Goal: Book appointment/travel/reservation

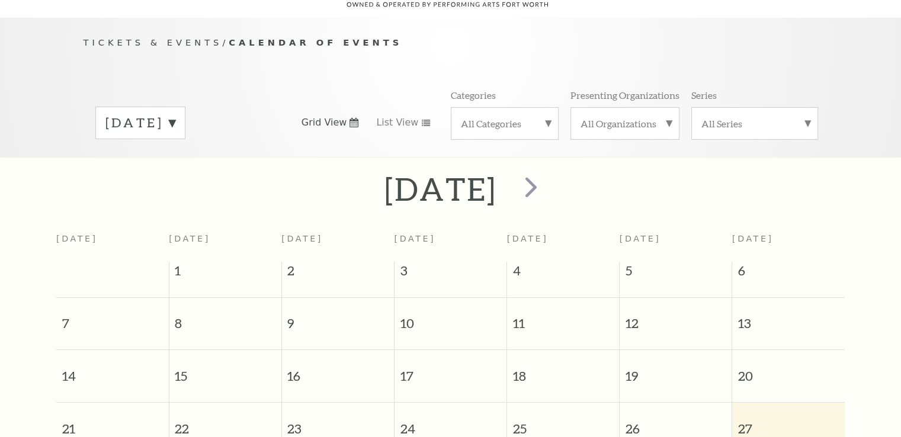
scroll to position [104, 0]
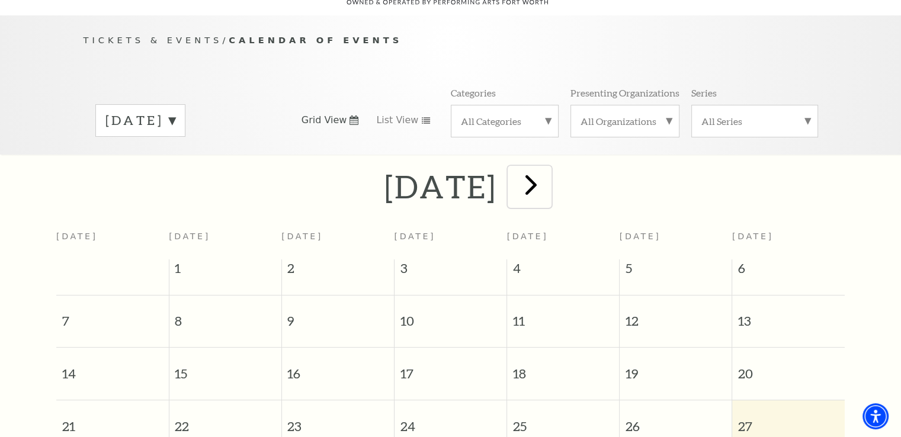
click at [548, 169] on span "next" at bounding box center [531, 185] width 34 height 34
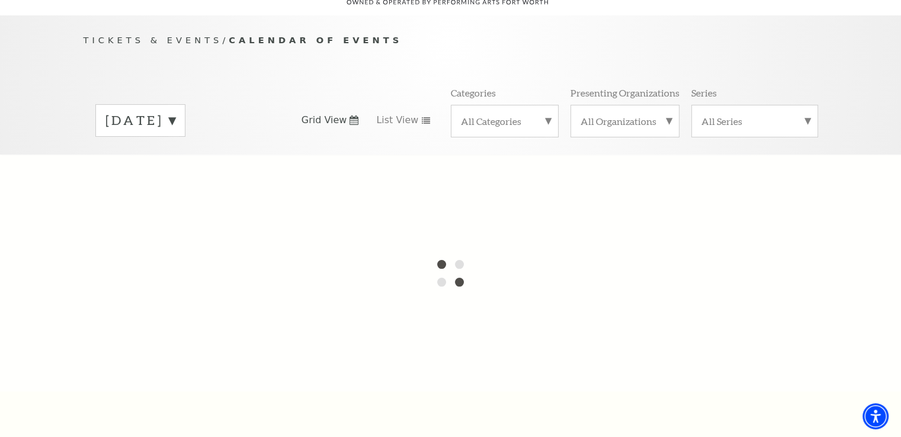
click at [175, 111] on label "[DATE]" at bounding box center [140, 120] width 70 height 18
click at [270, 86] on div "[DATE] [DATE] [DATE] [DATE] [DATE] [DATE] [DATE] [DATE] [DATE] [DATE] [DATE] [D…" at bounding box center [451, 120] width 735 height 68
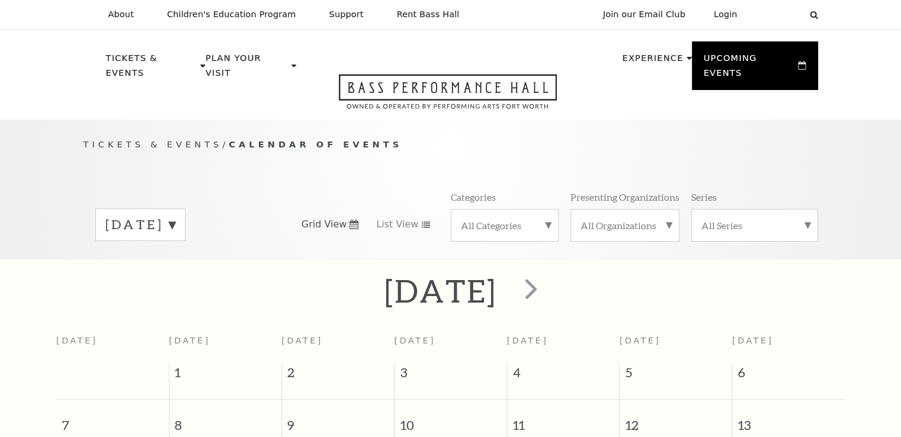
scroll to position [104, 0]
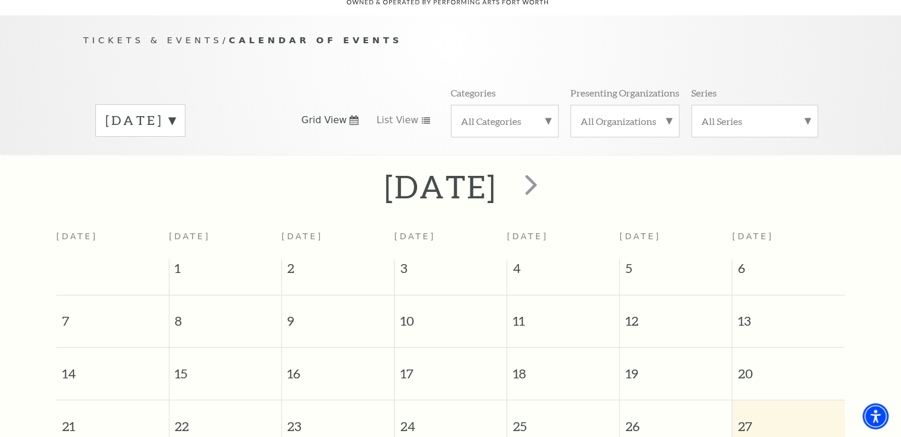
click at [185, 108] on div "[DATE]" at bounding box center [140, 120] width 90 height 33
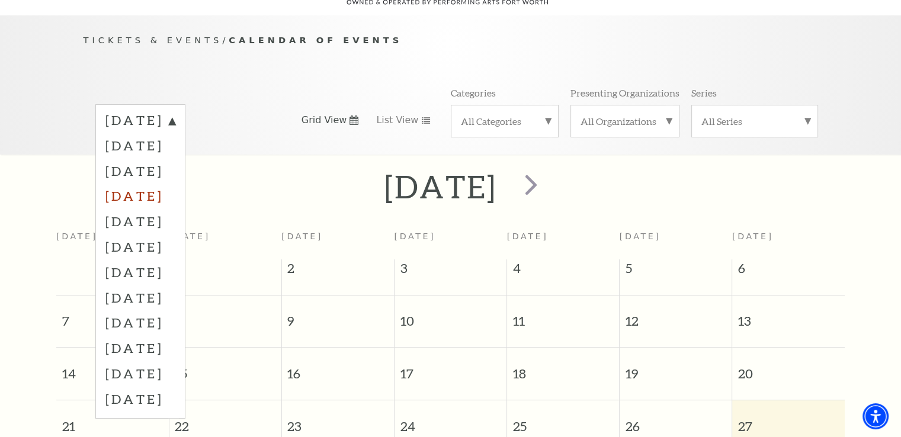
click at [175, 183] on label "[DATE]" at bounding box center [140, 195] width 70 height 25
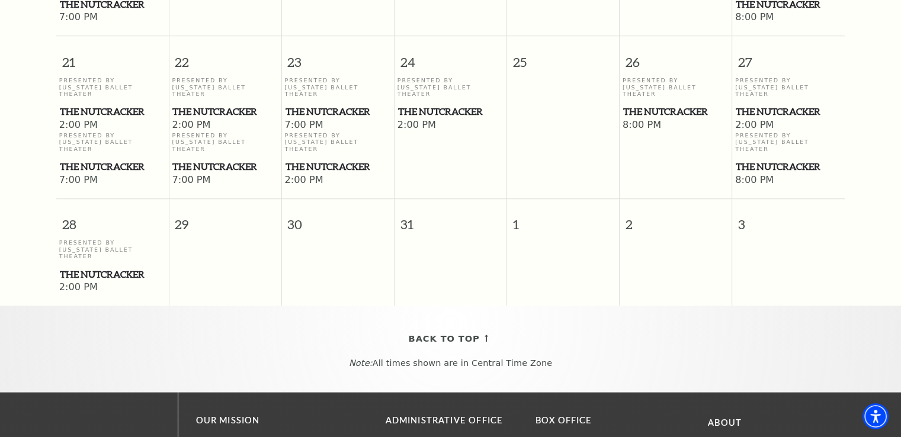
scroll to position [934, 0]
